Goal: Participate in discussion: Engage in conversation with other users on a specific topic

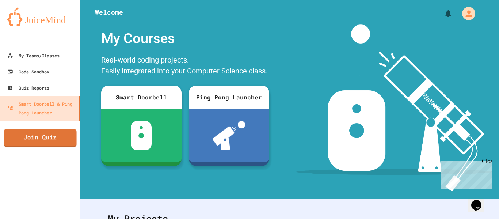
click at [46, 145] on link "Join Quiz" at bounding box center [40, 138] width 73 height 18
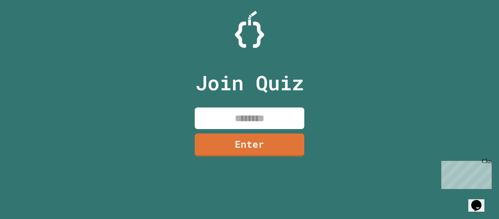
click at [224, 120] on input at bounding box center [250, 118] width 110 height 22
type input "*"
type input "********"
click at [225, 140] on link "Enter" at bounding box center [249, 144] width 107 height 24
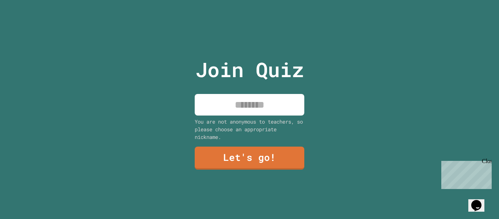
click at [243, 97] on input at bounding box center [250, 105] width 110 height 22
type input "******"
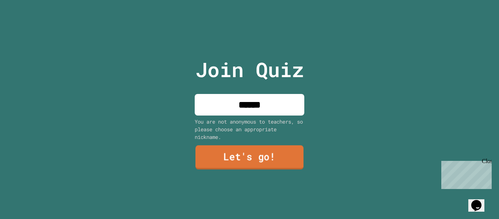
click at [236, 151] on link "Let's go!" at bounding box center [249, 157] width 108 height 24
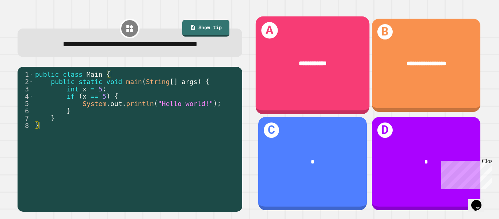
click at [295, 85] on div "**********" at bounding box center [312, 65] width 114 height 98
click at [304, 84] on div "**********" at bounding box center [312, 65] width 114 height 98
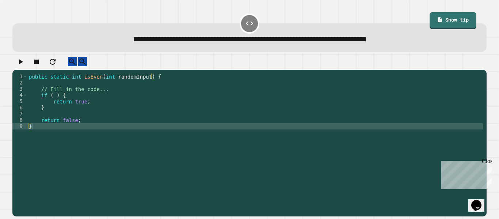
click at [83, 104] on div "public static int isEven ( int randomInput ) { // Fill in the code... if ( ) { …" at bounding box center [255, 141] width 456 height 137
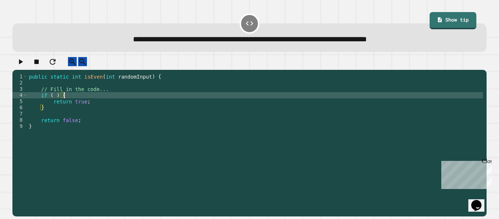
click at [56, 103] on div "public static int isEven ( int randomInput ) { // Fill in the code... if ( ) { …" at bounding box center [255, 141] width 456 height 137
click at [92, 109] on div "public static int isEven ( int randomInput ) { // Fill in the code... if ( rand…" at bounding box center [255, 141] width 456 height 137
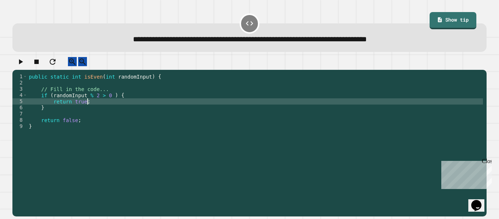
scroll to position [0, 7]
click at [96, 105] on div "public static int isEven ( int randomInput ) { // Fill in the code... if ( rand…" at bounding box center [255, 141] width 456 height 137
click at [103, 100] on div "public static int isEven ( int randomInput ) { // Fill in the code... if ( rand…" at bounding box center [255, 141] width 456 height 137
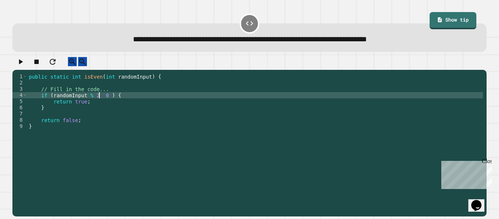
scroll to position [0, 10]
click at [25, 61] on icon "button" at bounding box center [20, 61] width 9 height 9
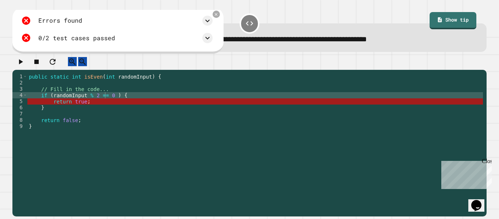
click at [104, 109] on div "public static int isEven ( int randomInput ) { // Fill in the code... if ( rand…" at bounding box center [255, 141] width 456 height 137
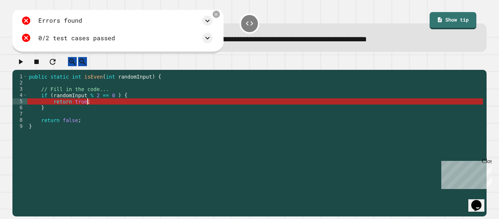
scroll to position [0, 7]
click at [100, 114] on div "public static int isEven ( int randomInput ) { // Fill in the code... if ( rand…" at bounding box center [255, 141] width 456 height 137
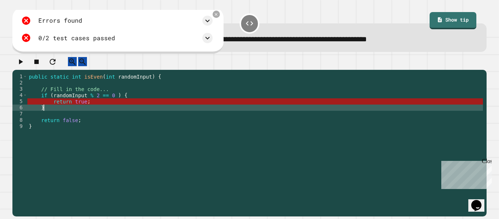
scroll to position [0, 1]
click at [112, 109] on div "public static int isEven ( int randomInput ) { // Fill in the code... if ( rand…" at bounding box center [255, 141] width 456 height 137
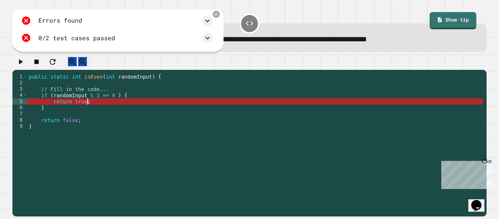
click at [90, 114] on div "public static int isEven ( int randomInput ) { // Fill in the code... if ( rand…" at bounding box center [255, 141] width 456 height 137
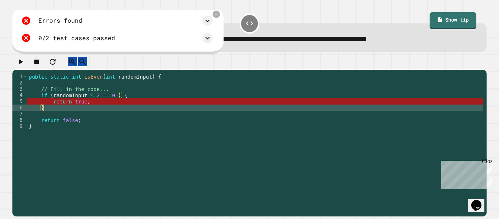
click at [62, 119] on div "public static int isEven ( int randomInput ) { // Fill in the code... if ( rand…" at bounding box center [255, 141] width 456 height 137
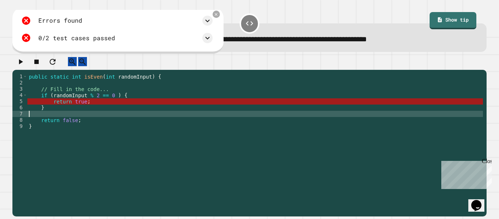
click at [101, 119] on div "public static int isEven ( int randomInput ) { // Fill in the code... if ( rand…" at bounding box center [255, 141] width 456 height 137
click at [209, 24] on icon at bounding box center [207, 20] width 9 height 9
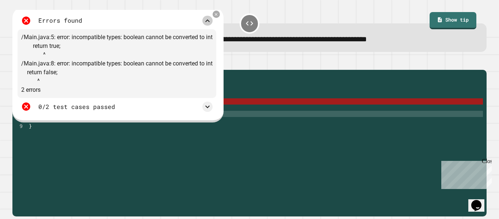
click at [209, 24] on icon at bounding box center [207, 20] width 9 height 9
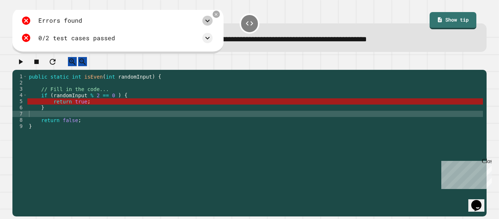
click at [74, 84] on div "public static int isEven ( int randomInput ) { // Fill in the code... if ( rand…" at bounding box center [255, 141] width 456 height 137
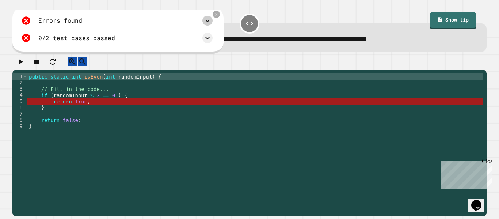
click at [74, 84] on div "public static int isEven ( int randomInput ) { // Fill in the code... if ( rand…" at bounding box center [255, 141] width 456 height 137
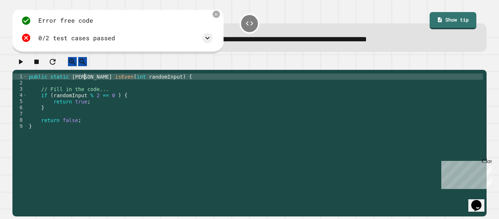
scroll to position [0, 8]
type textarea "**********"
click at [18, 62] on button "button" at bounding box center [20, 61] width 9 height 9
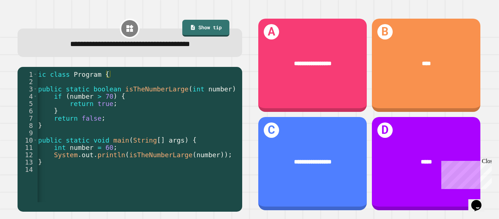
scroll to position [0, 16]
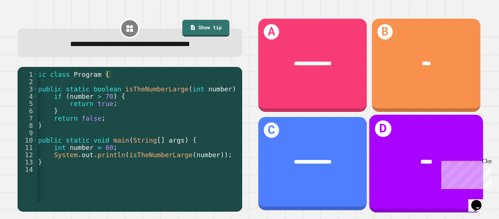
click at [420, 145] on div "*****" at bounding box center [426, 162] width 114 height 34
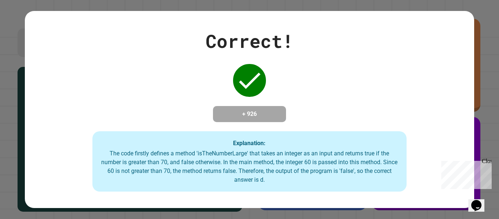
click at [487, 160] on div "Close" at bounding box center [486, 162] width 9 height 9
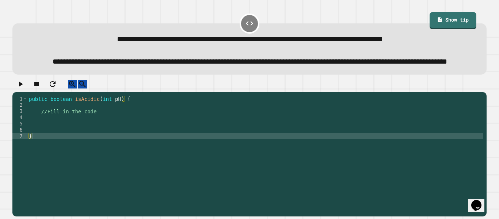
click at [124, 132] on div "public boolean isAcidic ( int pH ) { //Fill in the code }" at bounding box center [255, 149] width 456 height 106
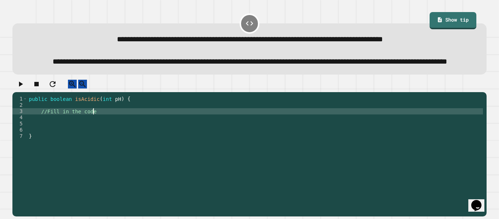
click at [89, 128] on div "public boolean isAcidic ( int pH ) { //Fill in the code }" at bounding box center [255, 149] width 456 height 106
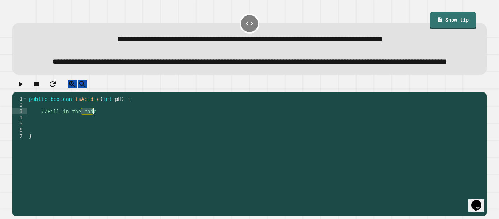
click at [65, 137] on div "public boolean isAcidic ( int pH ) { //Fill in the code }" at bounding box center [255, 149] width 456 height 106
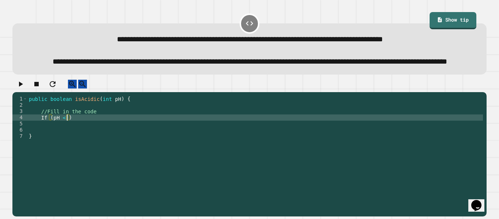
scroll to position [0, 5]
type textarea "**********"
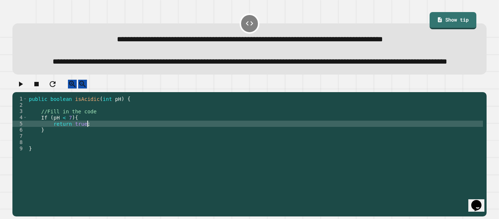
scroll to position [0, 7]
click at [53, 152] on div "public boolean isAcidic ( int pH ) { //Fill in the code If ( pH < 7 ) { return …" at bounding box center [255, 149] width 456 height 106
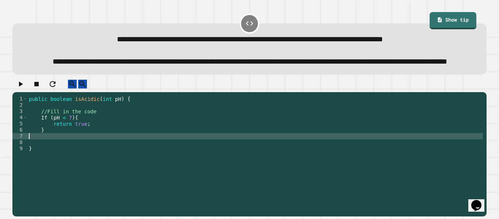
click at [43, 138] on div "public boolean isAcidic ( int pH ) { //Fill in the code If ( pH < 7 ) { return …" at bounding box center [255, 149] width 456 height 106
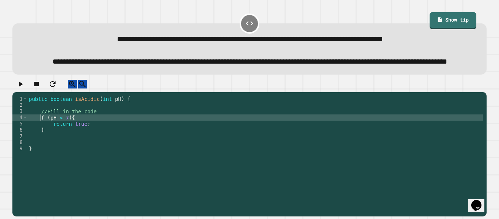
scroll to position [0, 2]
click at [49, 151] on div "public boolean isAcidic ( int pH ) { //Fill in the code if ( pH < 7 ) { return …" at bounding box center [255, 149] width 456 height 106
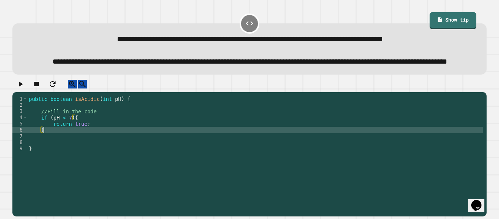
type textarea "*"
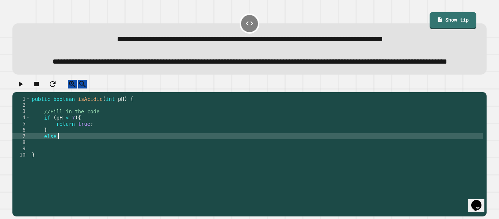
type textarea "******"
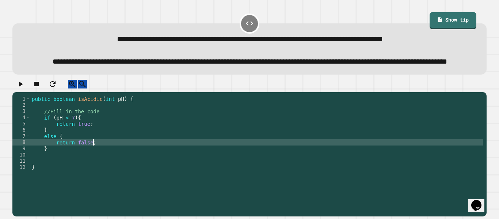
scroll to position [0, 7]
type textarea "**********"
click at [25, 88] on icon "button" at bounding box center [20, 84] width 9 height 9
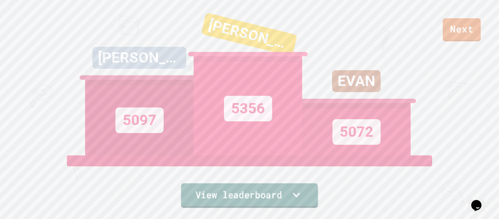
click at [186, 197] on link "View leaderboard" at bounding box center [249, 195] width 137 height 24
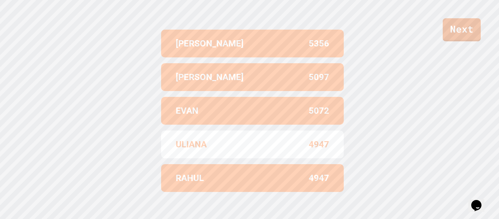
scroll to position [297, 0]
